Goal: Task Accomplishment & Management: Manage account settings

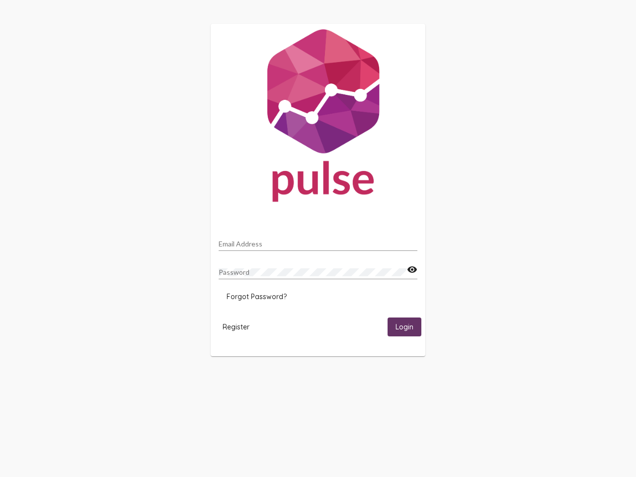
click at [318, 241] on input "Email Address" at bounding box center [318, 244] width 199 height 8
click at [412, 270] on mat-icon "visibility" at bounding box center [412, 270] width 10 height 12
click at [256, 296] on span "Forgot Password?" at bounding box center [256, 296] width 60 height 9
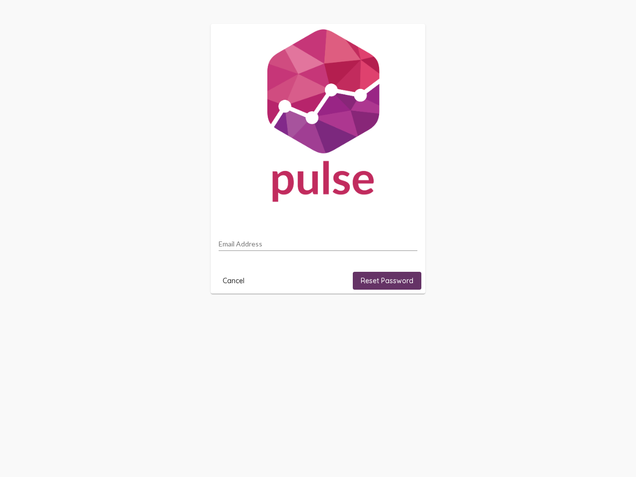
click at [236, 317] on html "Email Address Cancel Reset Password" at bounding box center [318, 158] width 636 height 317
click at [404, 317] on html "Email Address Cancel Reset Password" at bounding box center [318, 158] width 636 height 317
